Goal: Task Accomplishment & Management: Use online tool/utility

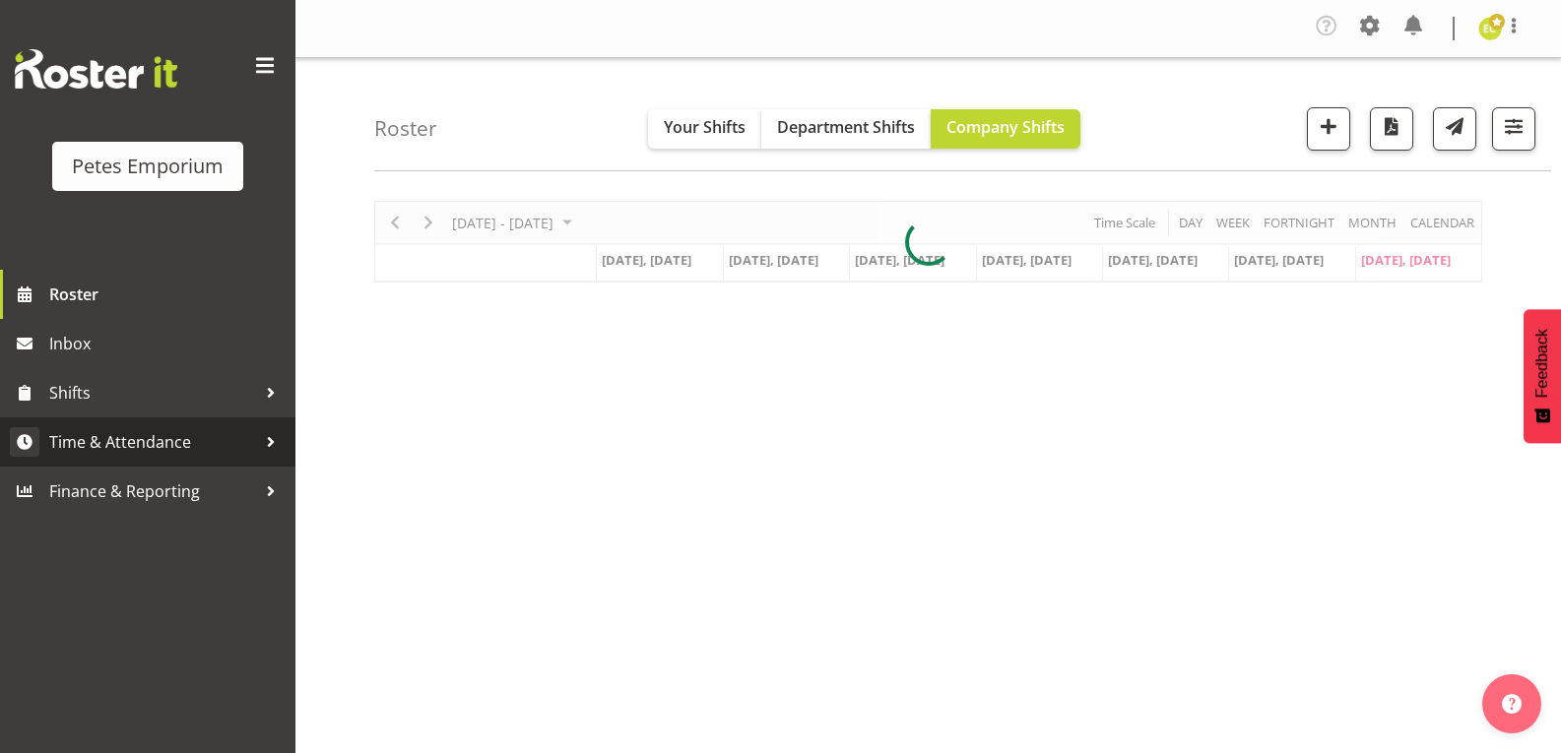
click at [156, 425] on link "Time & Attendance" at bounding box center [147, 442] width 295 height 49
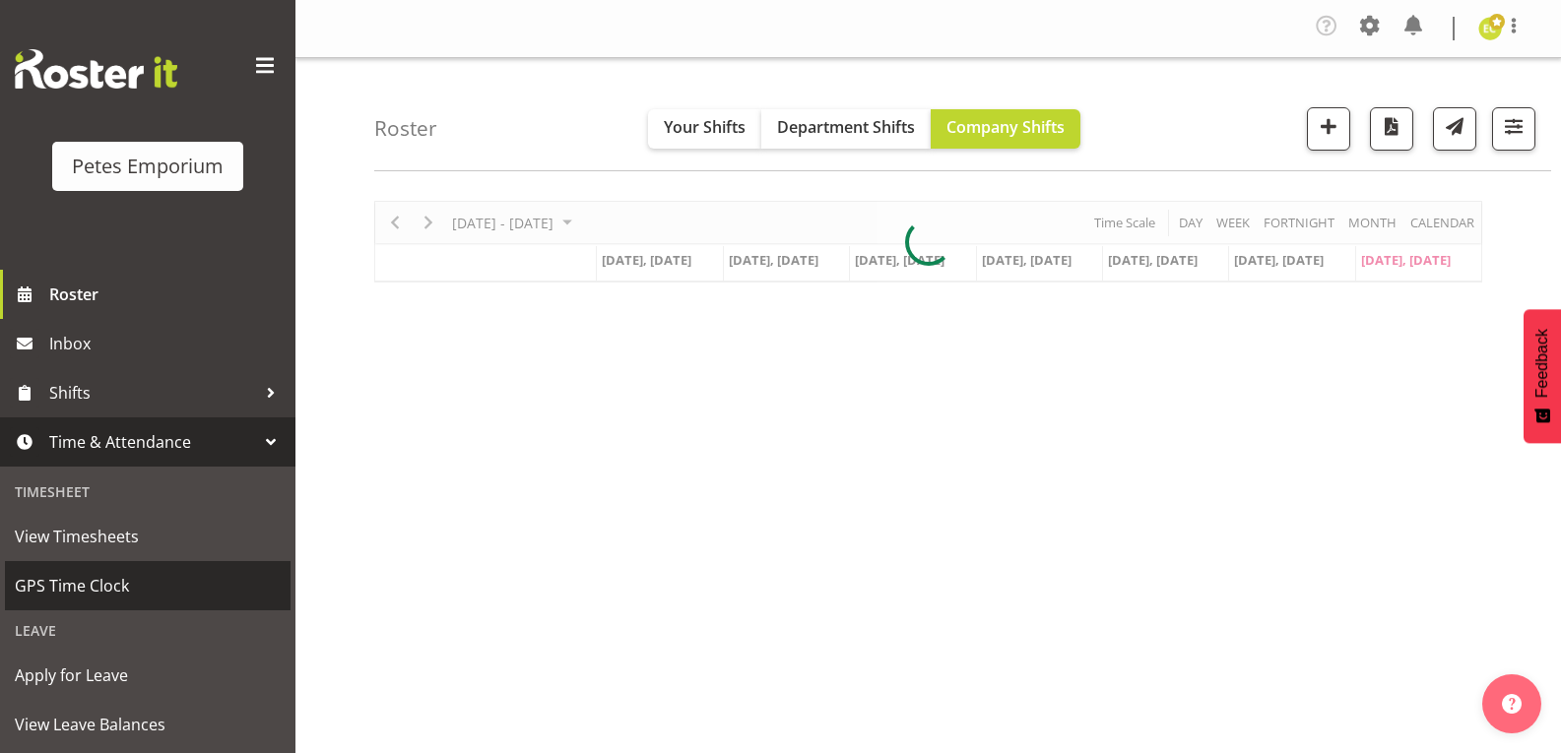
click at [116, 600] on span "GPS Time Clock" at bounding box center [148, 586] width 266 height 30
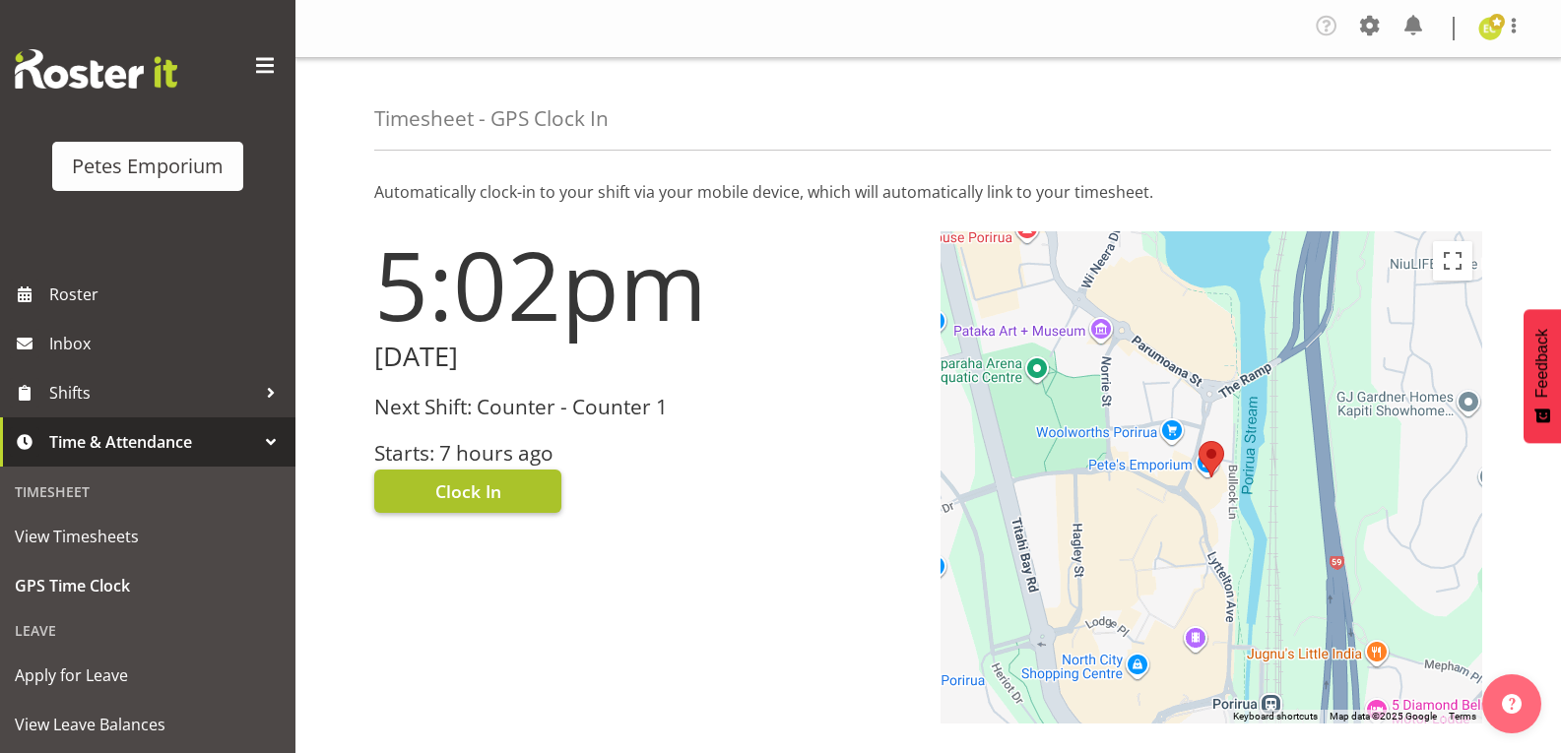
click at [439, 484] on span "Clock In" at bounding box center [468, 492] width 66 height 26
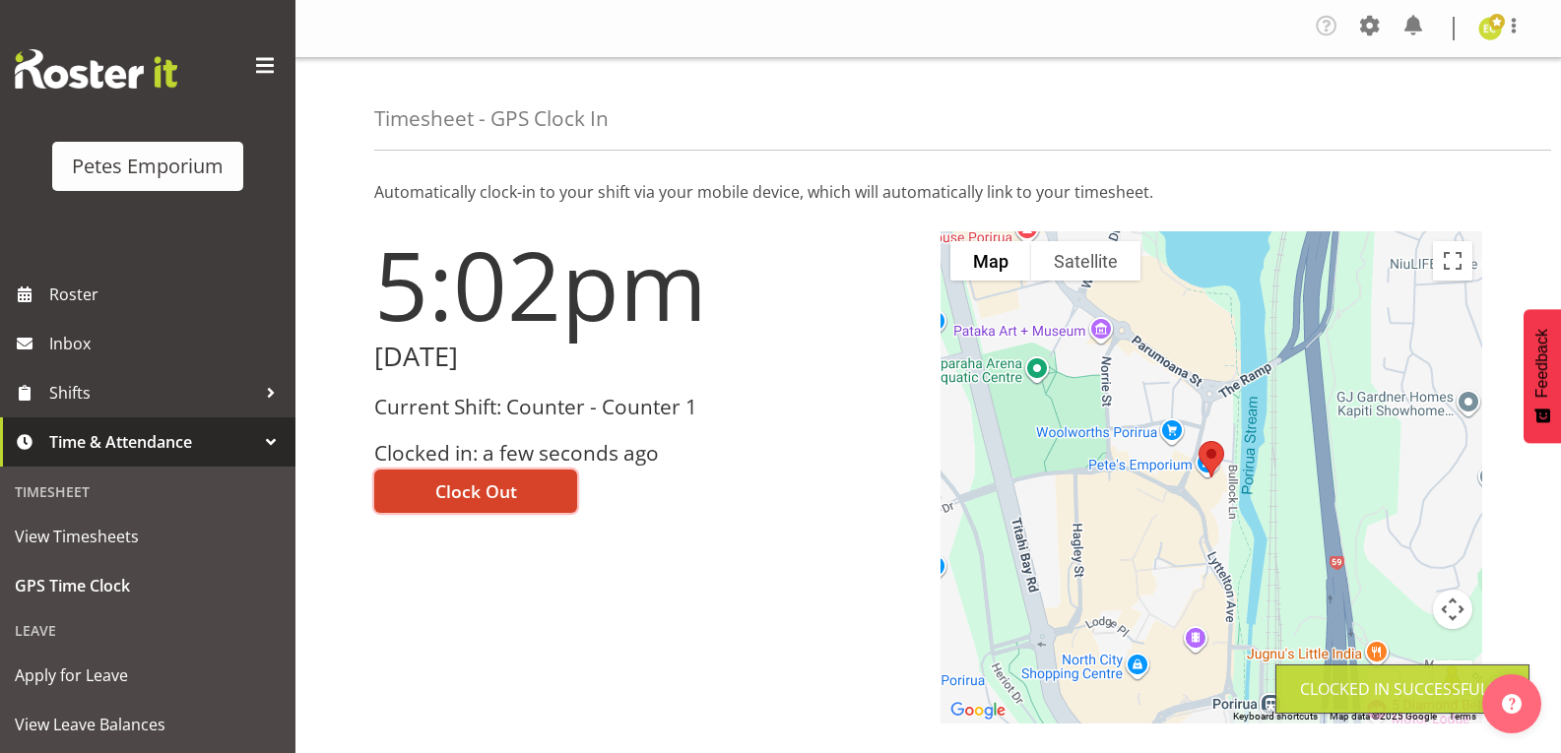
click at [438, 499] on span "Clock Out" at bounding box center [476, 492] width 82 height 26
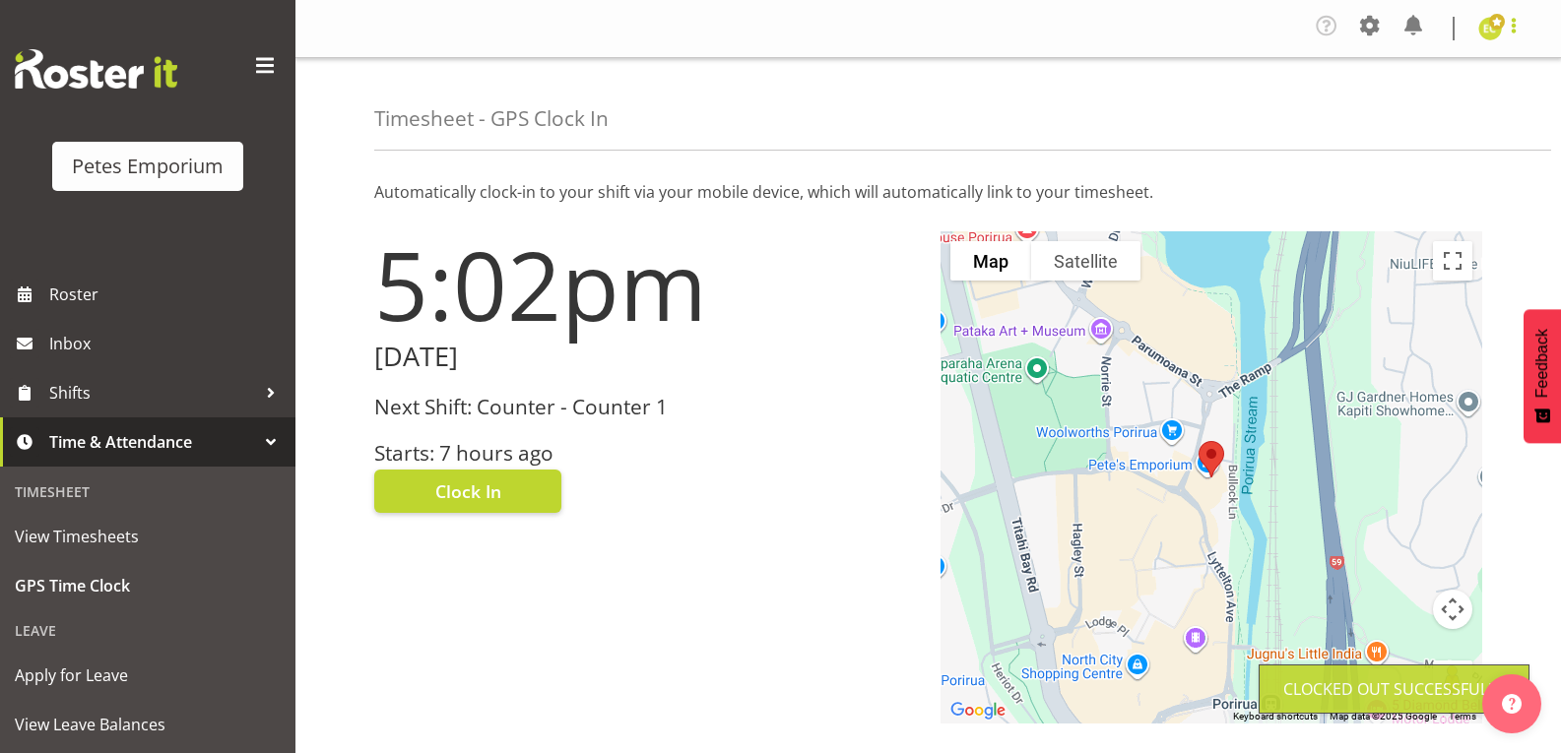
click at [1514, 33] on span at bounding box center [1514, 26] width 24 height 24
click at [1408, 122] on link "Log Out" at bounding box center [1430, 108] width 189 height 35
